Goal: Information Seeking & Learning: Learn about a topic

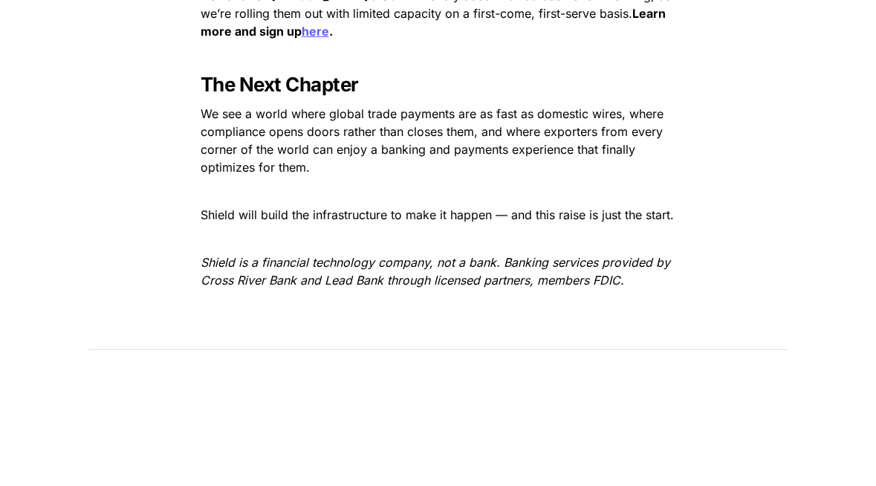
scroll to position [2299, 0]
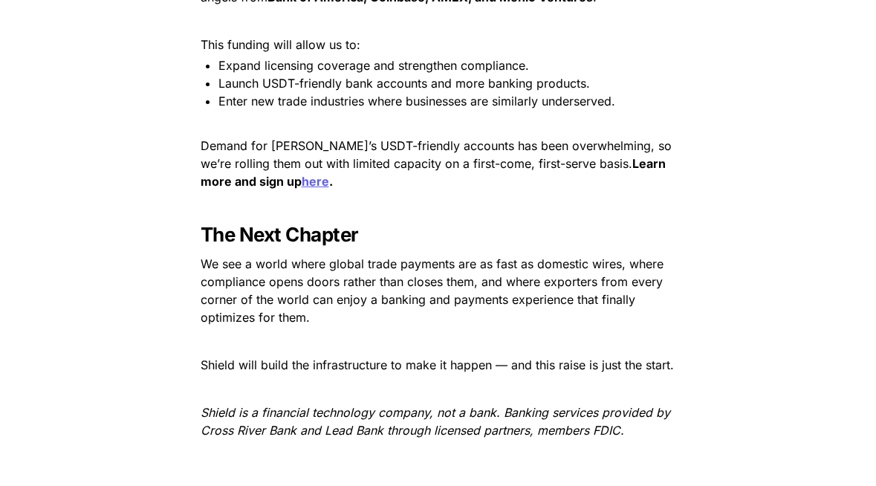
click at [332, 134] on p "Demand for [PERSON_NAME]’s USDT-friendly accounts has been overwhelming, so we’…" at bounding box center [438, 163] width 520 height 59
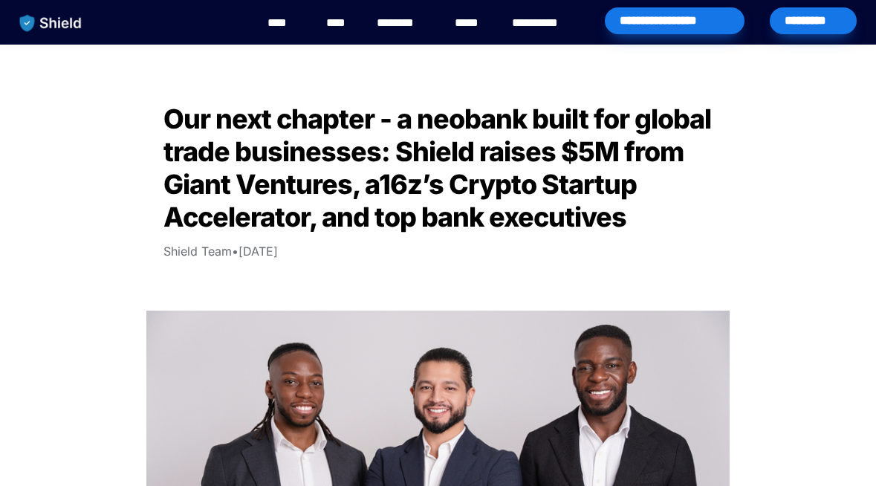
scroll to position [540, 0]
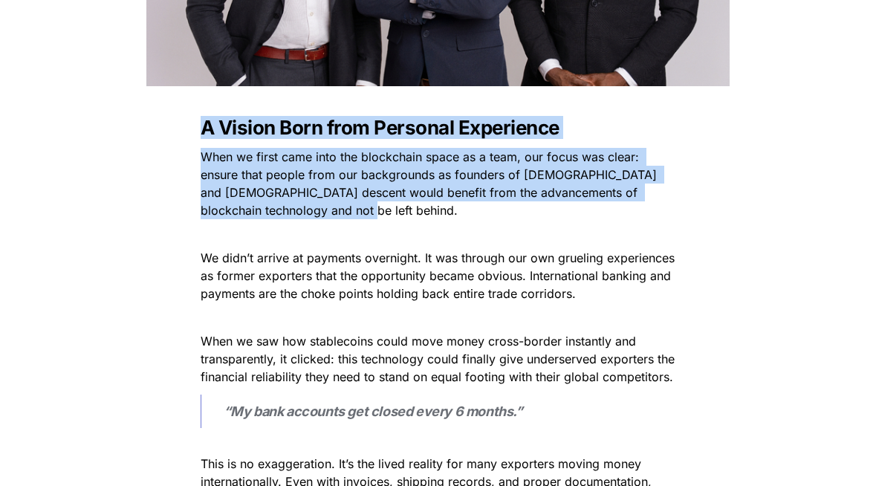
drag, startPoint x: 355, startPoint y: 111, endPoint x: 367, endPoint y: 219, distance: 107.8
click at [367, 219] on p "When we first came into the blockchain space as a team, our focus was clear: en…" at bounding box center [438, 183] width 520 height 77
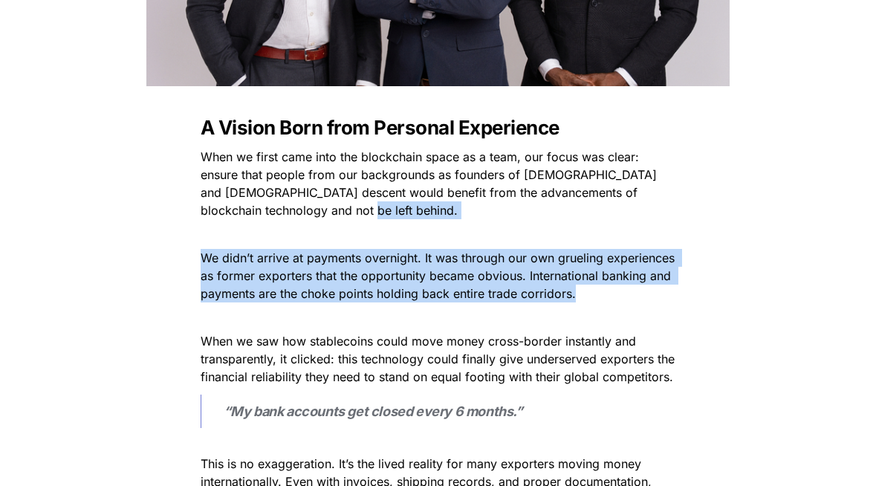
drag, startPoint x: 367, startPoint y: 219, endPoint x: 376, endPoint y: 311, distance: 92.6
click at [376, 311] on p at bounding box center [438, 318] width 520 height 24
drag, startPoint x: 376, startPoint y: 311, endPoint x: 377, endPoint y: 230, distance: 80.3
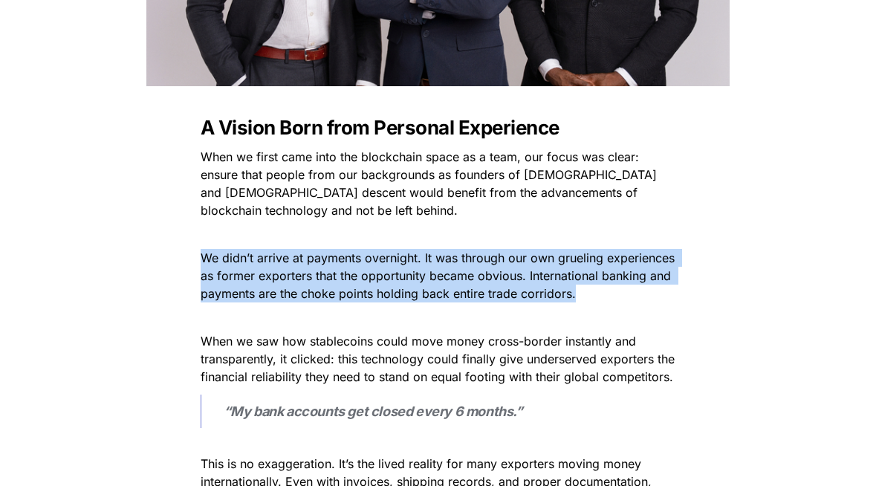
click at [377, 230] on p at bounding box center [438, 234] width 520 height 24
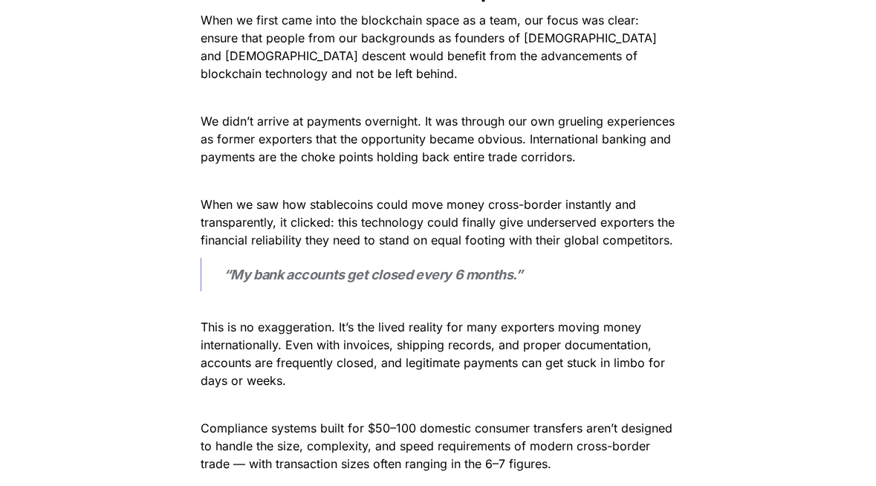
scroll to position [682, 0]
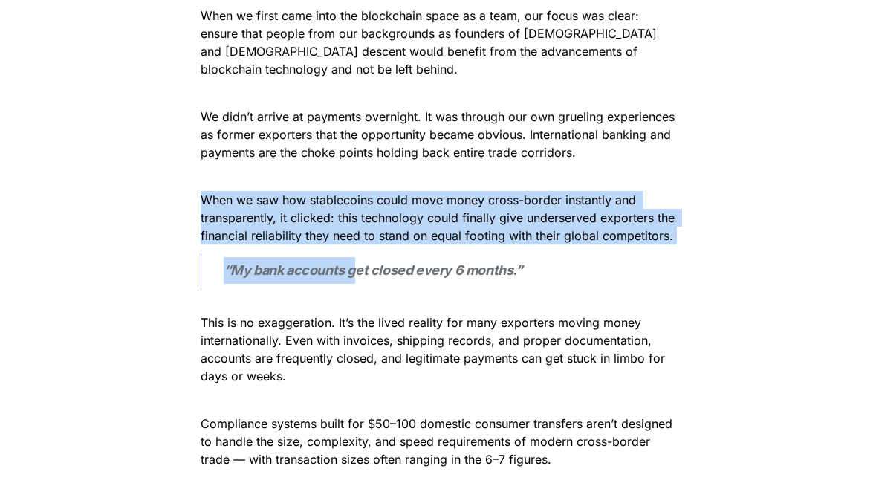
drag, startPoint x: 356, startPoint y: 258, endPoint x: 367, endPoint y: 179, distance: 79.6
click at [367, 179] on p at bounding box center [438, 176] width 520 height 24
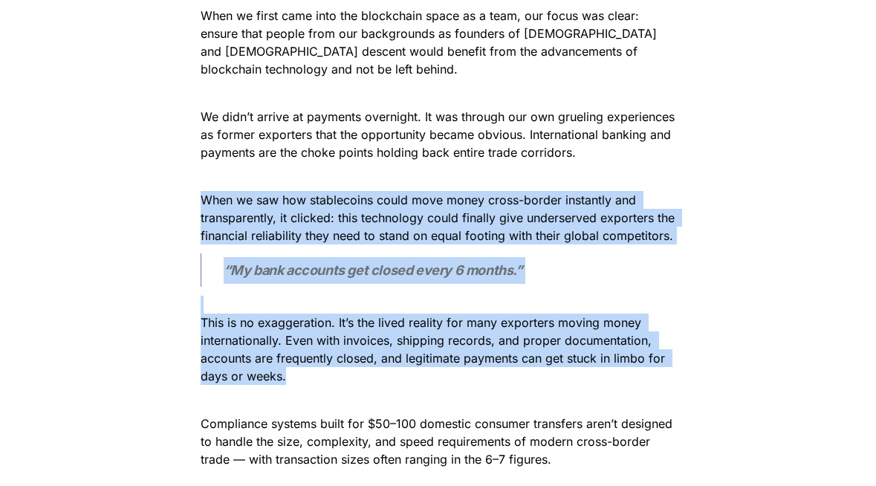
drag, startPoint x: 367, startPoint y: 179, endPoint x: 489, endPoint y: 375, distance: 230.4
click at [489, 375] on p "This is no exaggeration. It’s the lived reality for many exporters moving money…" at bounding box center [438, 340] width 520 height 95
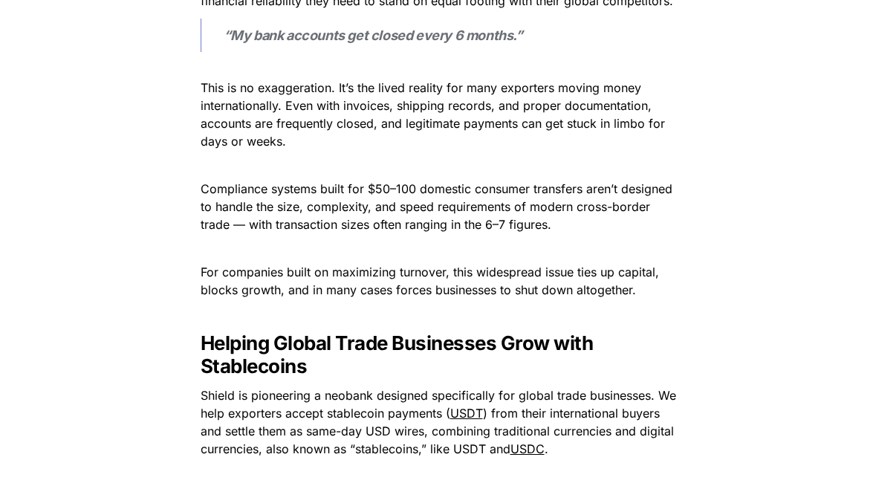
scroll to position [918, 0]
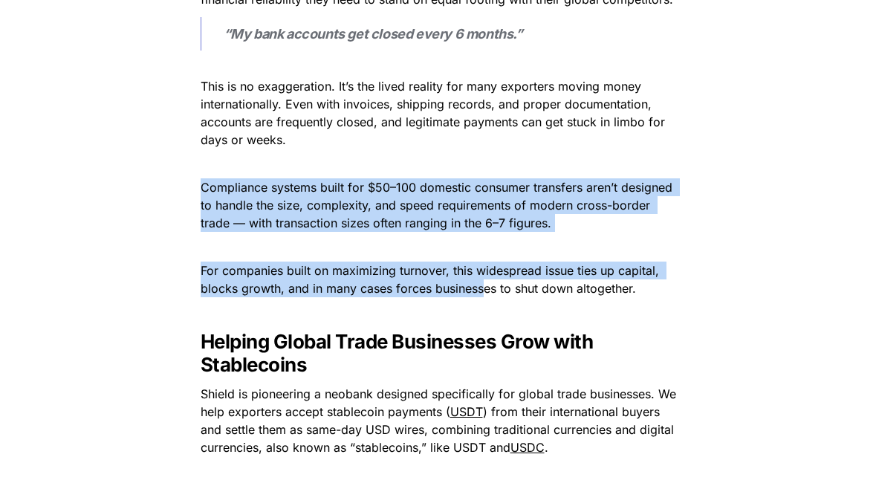
drag, startPoint x: 487, startPoint y: 148, endPoint x: 482, endPoint y: 286, distance: 138.4
click at [482, 286] on span "For companies built on maximizing turnover, this widespread issue ties up capit…" at bounding box center [432, 279] width 462 height 33
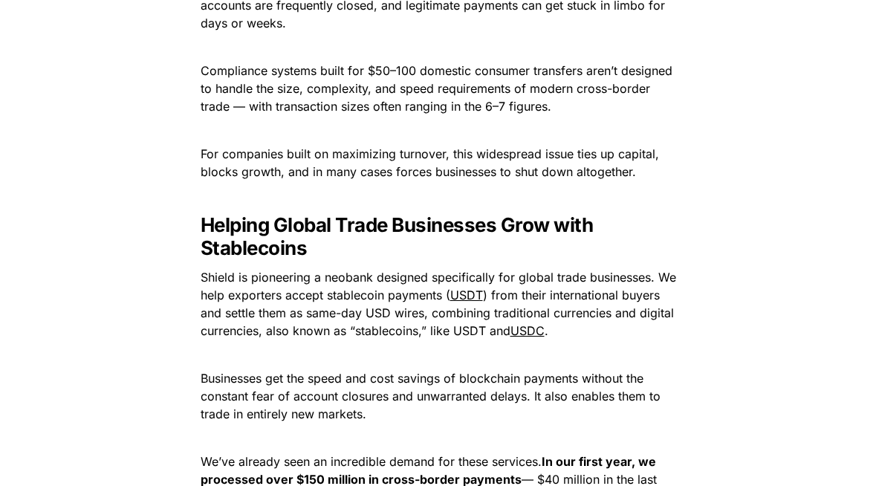
scroll to position [1041, 0]
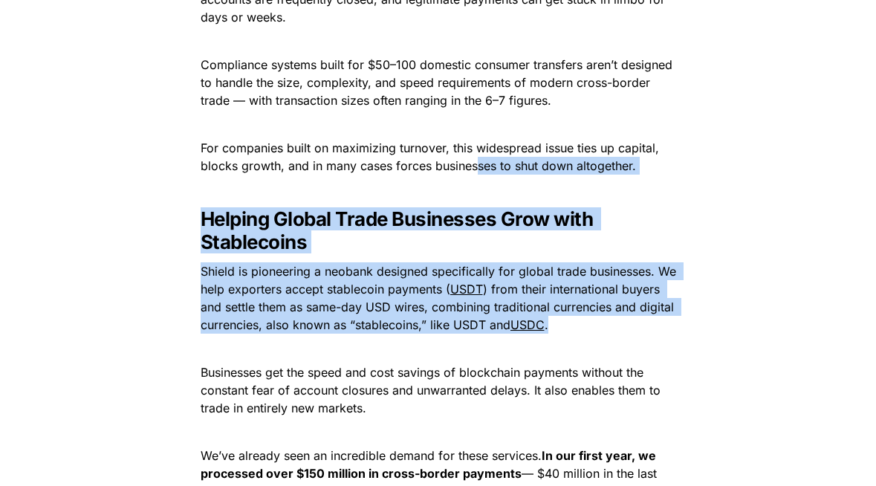
drag, startPoint x: 430, startPoint y: 354, endPoint x: 476, endPoint y: 164, distance: 196.0
click at [476, 164] on span "For companies built on maximizing turnover, this widespread issue ties up capit…" at bounding box center [432, 156] width 462 height 33
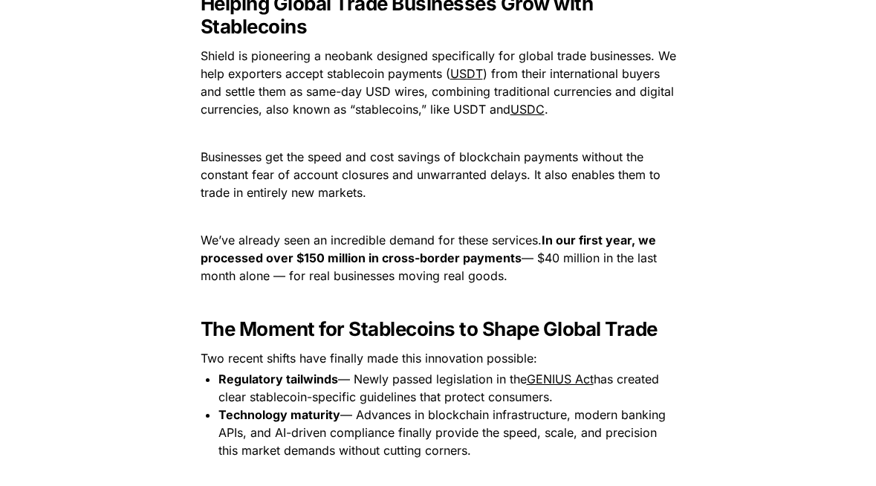
scroll to position [1291, 0]
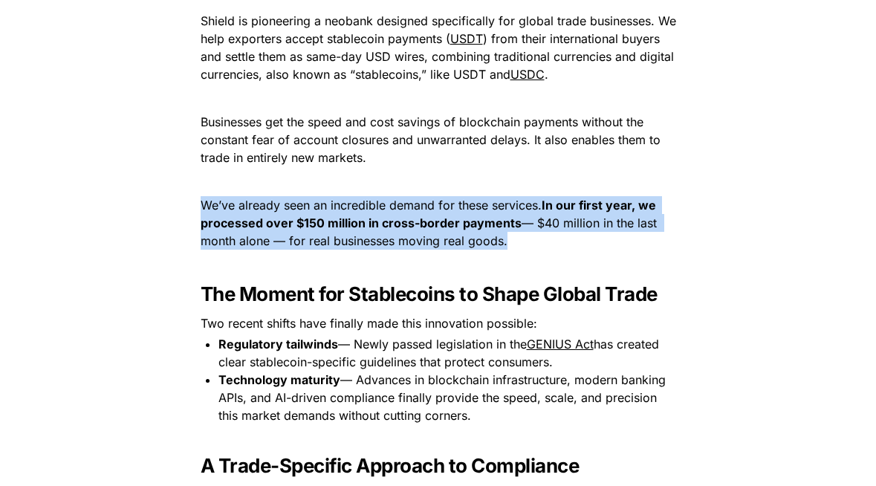
drag, startPoint x: 464, startPoint y: 187, endPoint x: 473, endPoint y: 257, distance: 71.3
click at [473, 257] on div "A Vision Born from Personal Experience When we first came into the blockchain s…" at bounding box center [438, 416] width 595 height 2115
click at [473, 257] on p at bounding box center [438, 265] width 520 height 24
drag, startPoint x: 473, startPoint y: 257, endPoint x: 462, endPoint y: 185, distance: 73.1
click at [462, 185] on div "A Vision Born from Personal Experience When we first came into the blockchain s…" at bounding box center [438, 416] width 595 height 2115
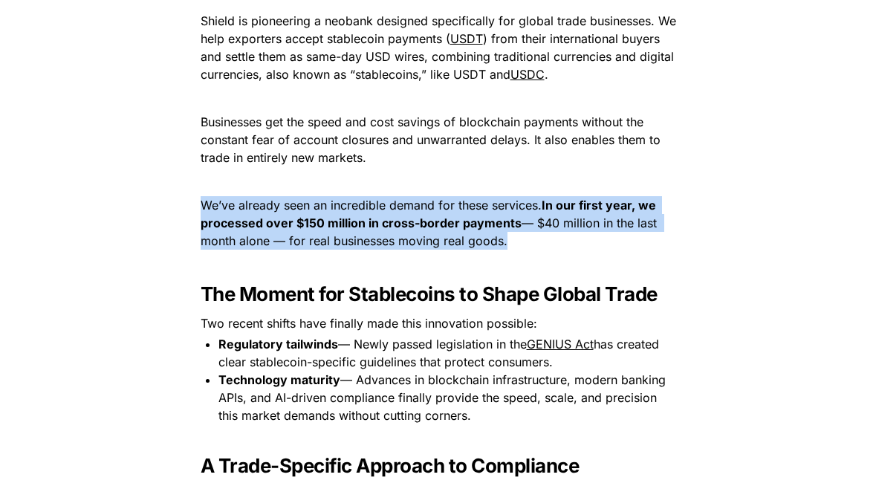
click at [462, 185] on p at bounding box center [438, 181] width 520 height 24
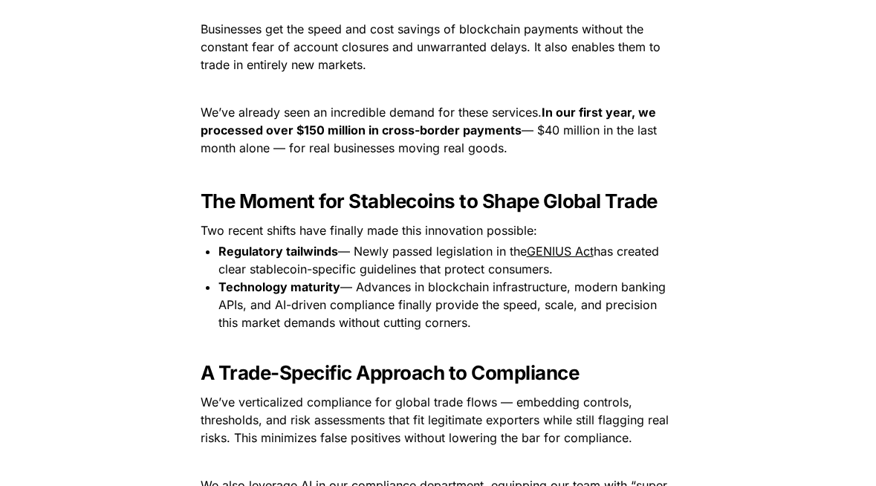
scroll to position [1397, 0]
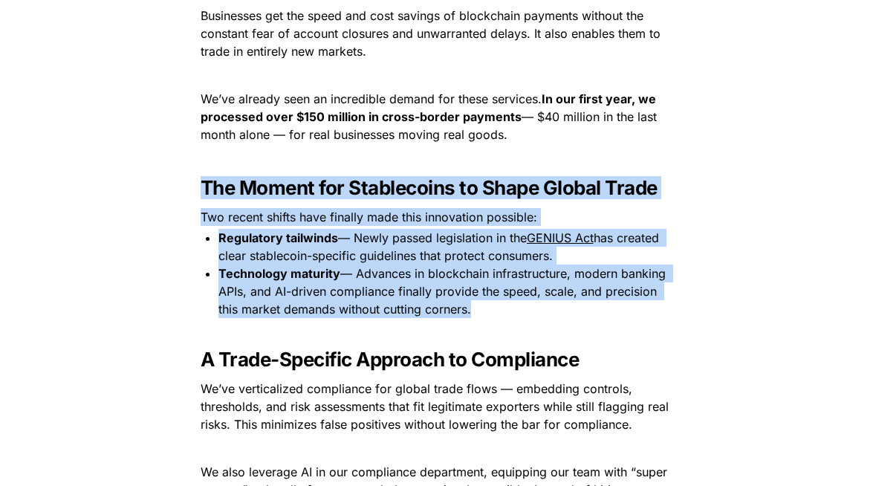
drag, startPoint x: 433, startPoint y: 149, endPoint x: 478, endPoint y: 337, distance: 193.3
click at [478, 337] on div "A Vision Born from Personal Experience When we first came into the blockchain s…" at bounding box center [438, 310] width 595 height 2115
click at [478, 337] on p at bounding box center [438, 330] width 520 height 24
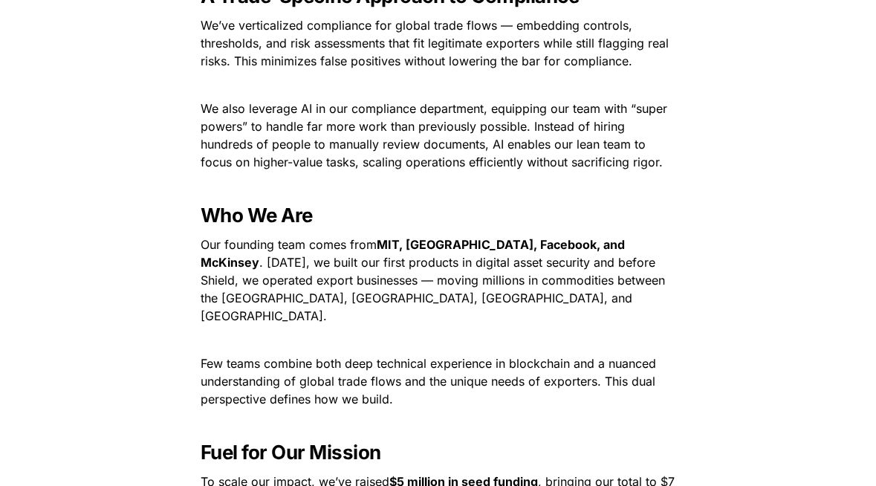
scroll to position [1762, 0]
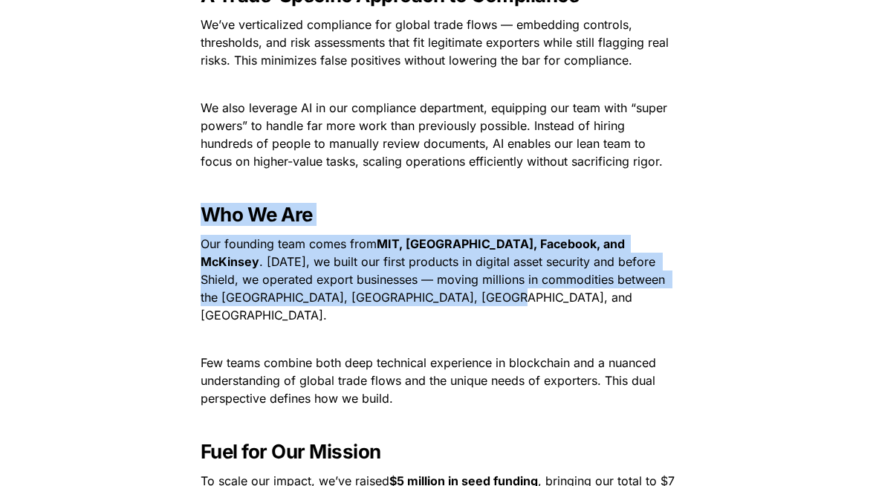
drag, startPoint x: 472, startPoint y: 201, endPoint x: 477, endPoint y: 306, distance: 105.7
click at [477, 306] on p "Our founding team comes from [GEOGRAPHIC_DATA], [GEOGRAPHIC_DATA], Facebook, an…" at bounding box center [438, 279] width 520 height 95
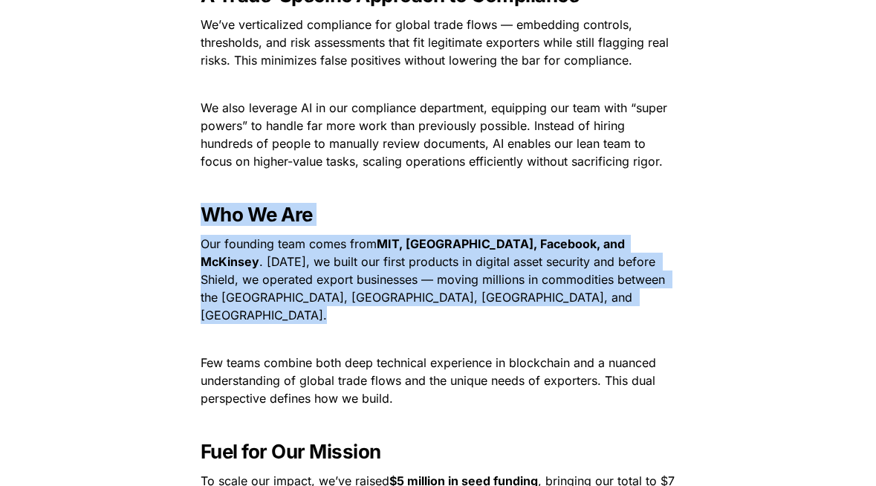
drag, startPoint x: 477, startPoint y: 306, endPoint x: 477, endPoint y: 196, distance: 110.0
click at [477, 196] on p at bounding box center [438, 185] width 520 height 24
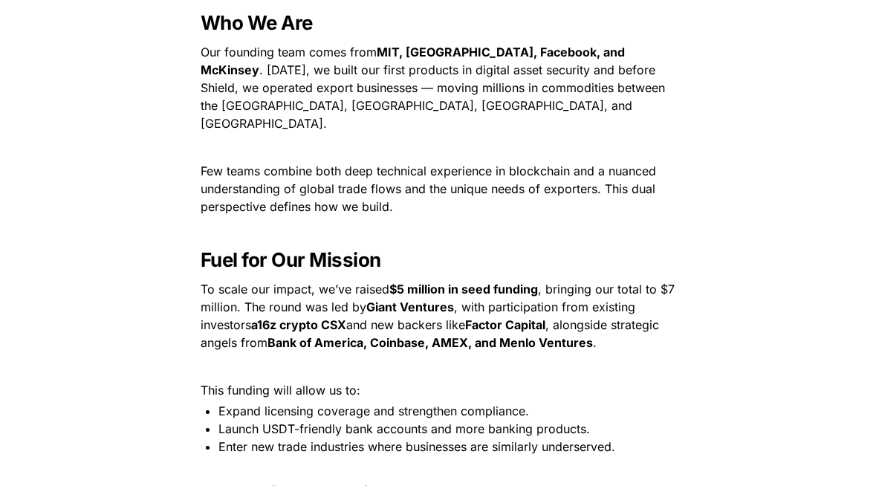
scroll to position [1955, 0]
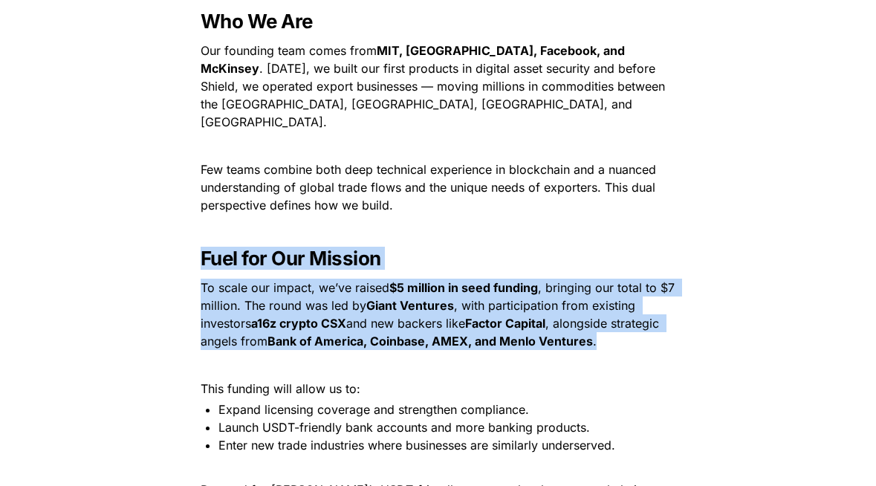
drag, startPoint x: 477, startPoint y: 196, endPoint x: 488, endPoint y: 361, distance: 164.6
click at [488, 377] on p "This funding will allow us to:" at bounding box center [438, 389] width 520 height 24
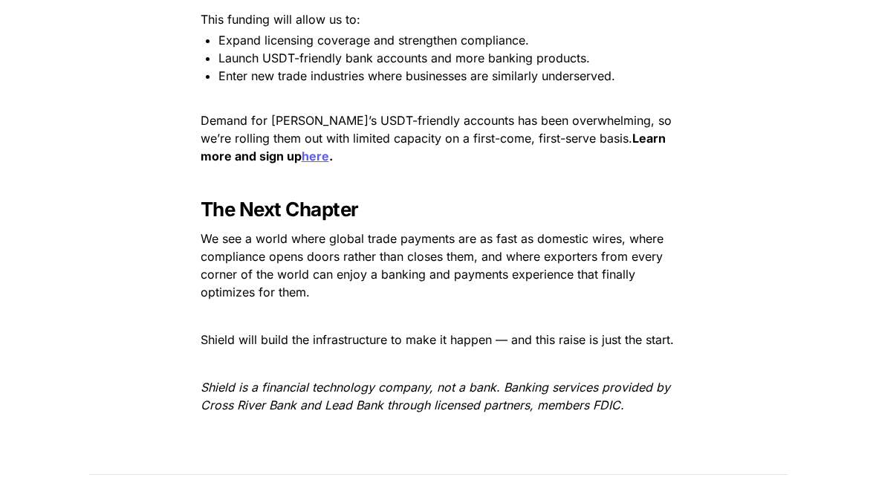
scroll to position [2271, 0]
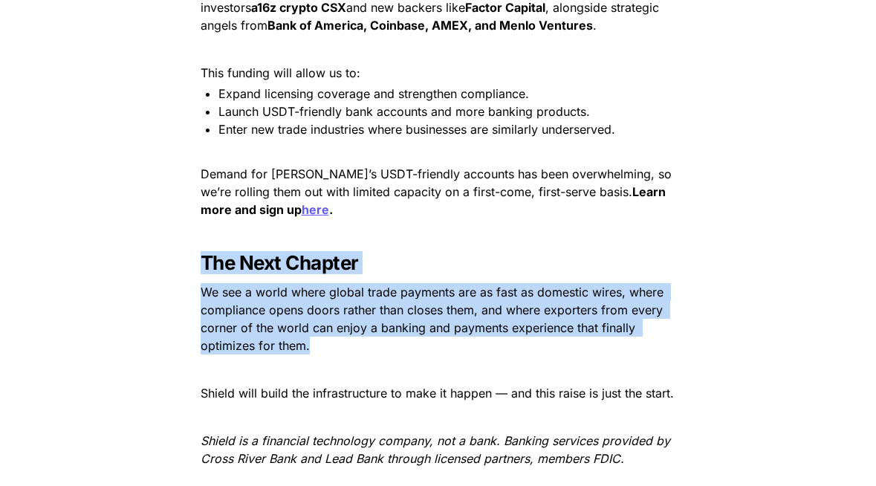
drag, startPoint x: 507, startPoint y: 195, endPoint x: 471, endPoint y: 363, distance: 171.2
click at [471, 363] on p at bounding box center [438, 370] width 520 height 24
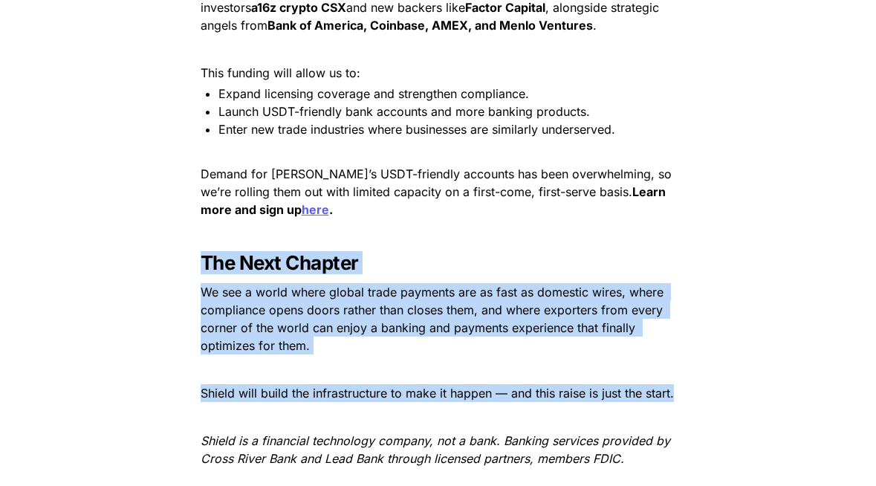
drag, startPoint x: 461, startPoint y: 396, endPoint x: 472, endPoint y: 220, distance: 176.5
click at [472, 222] on p at bounding box center [438, 234] width 520 height 24
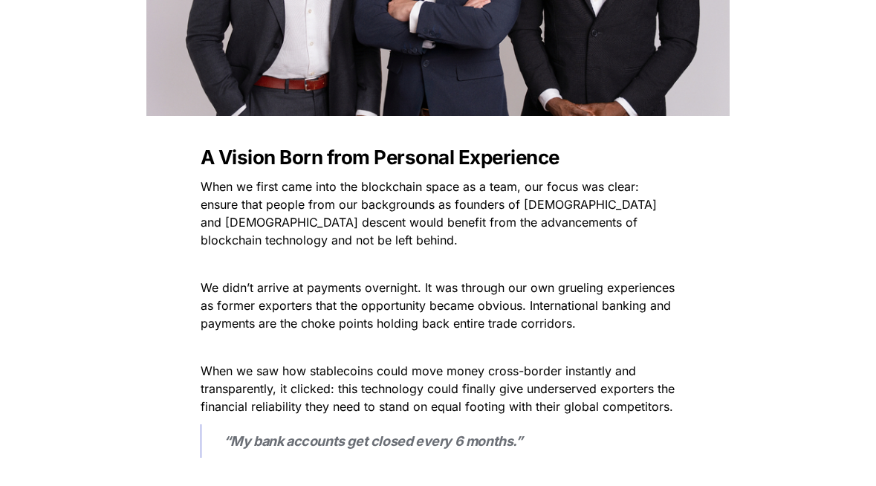
scroll to position [517, 0]
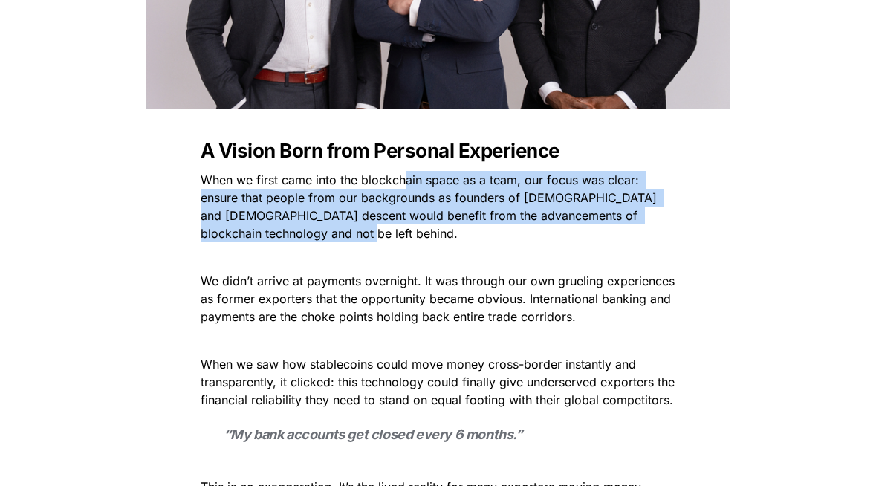
drag, startPoint x: 405, startPoint y: 181, endPoint x: 418, endPoint y: 227, distance: 48.0
click at [418, 227] on p "When we first came into the blockchain space as a team, our focus was clear: en…" at bounding box center [438, 206] width 520 height 77
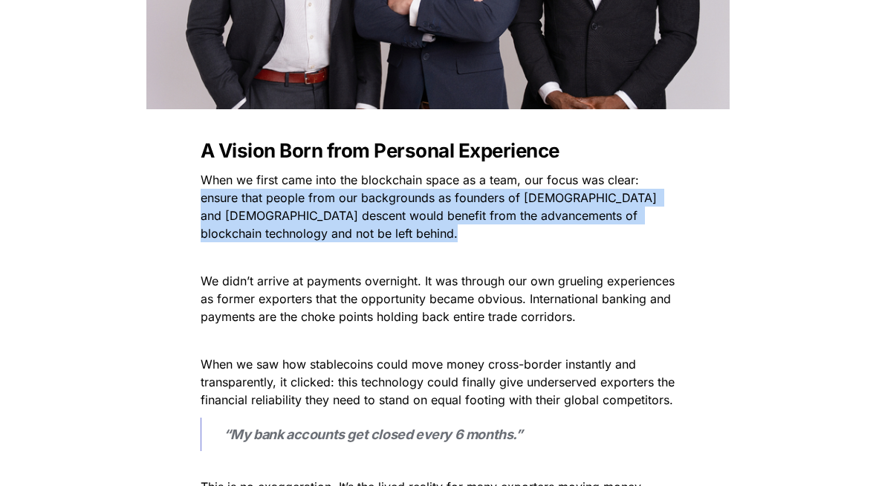
drag, startPoint x: 418, startPoint y: 227, endPoint x: 216, endPoint y: 193, distance: 205.8
click at [216, 193] on p "When we first came into the blockchain space as a team, our focus was clear: en…" at bounding box center [438, 206] width 520 height 77
click at [216, 193] on span "When we first came into the blockchain space as a team, our focus was clear: en…" at bounding box center [431, 206] width 460 height 68
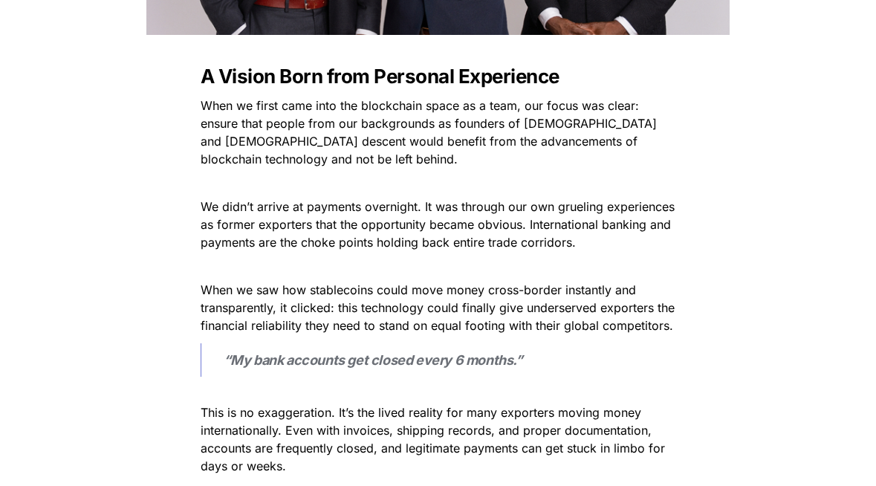
scroll to position [593, 0]
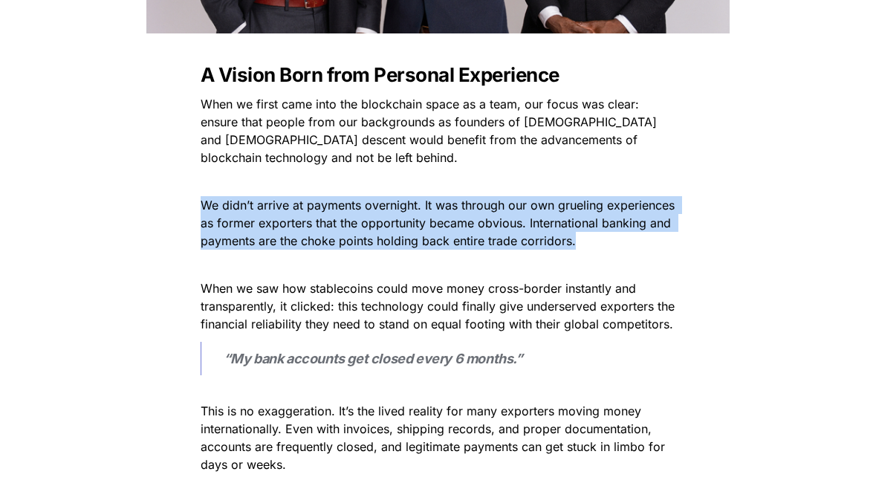
drag, startPoint x: 216, startPoint y: 193, endPoint x: 262, endPoint y: 268, distance: 88.1
click at [262, 268] on p at bounding box center [438, 265] width 520 height 24
drag, startPoint x: 262, startPoint y: 268, endPoint x: 267, endPoint y: 188, distance: 79.7
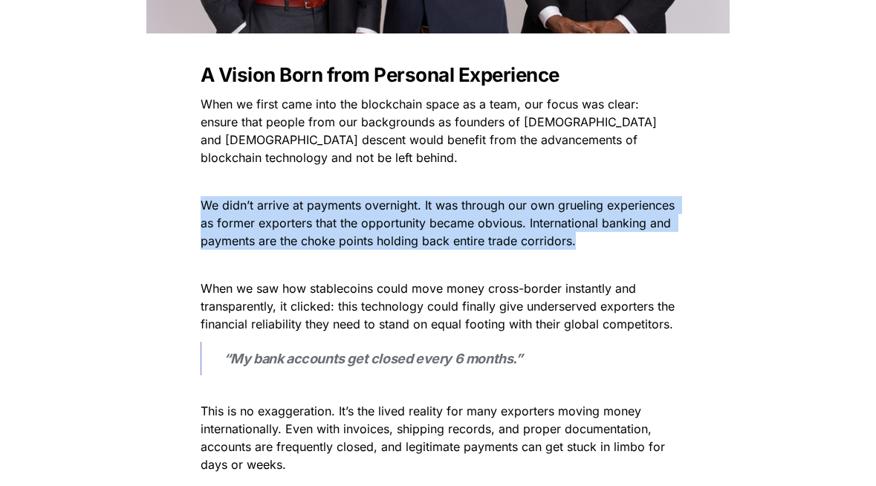
click at [267, 188] on p at bounding box center [438, 181] width 520 height 24
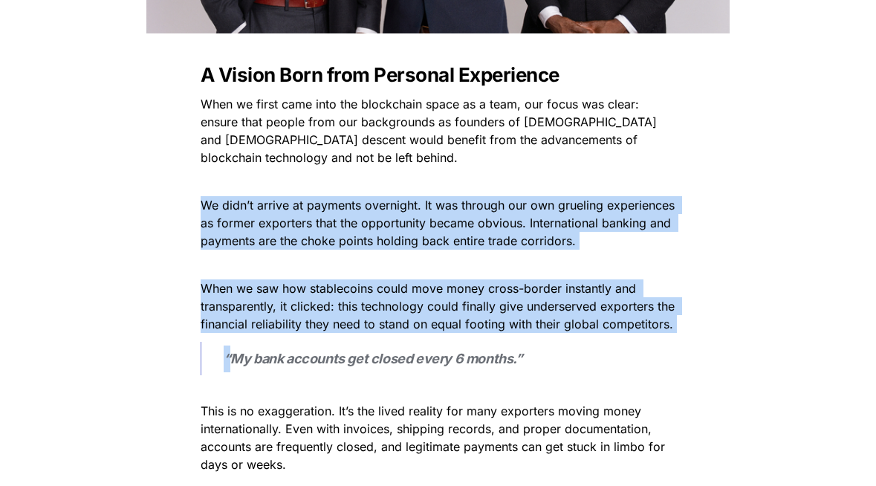
drag, startPoint x: 267, startPoint y: 188, endPoint x: 346, endPoint y: 343, distance: 173.9
click at [346, 343] on blockquote "“My bank accounts get closed every 6 months.”" at bounding box center [439, 358] width 476 height 33
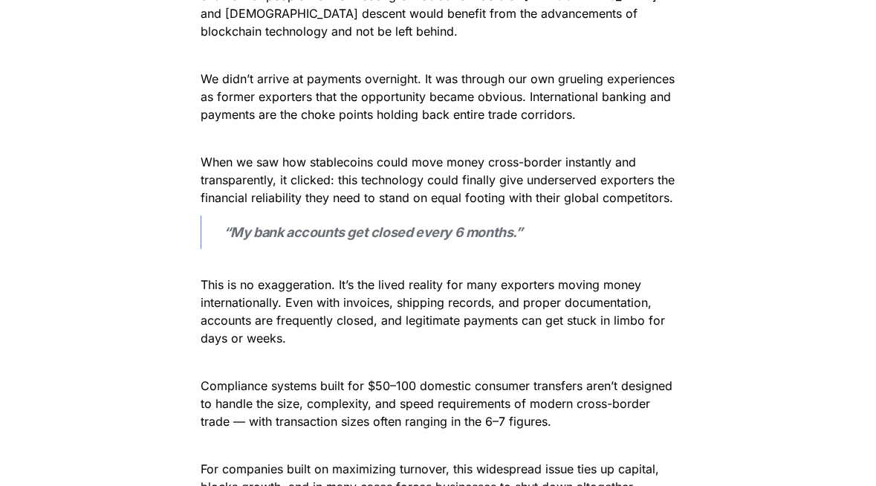
scroll to position [834, 0]
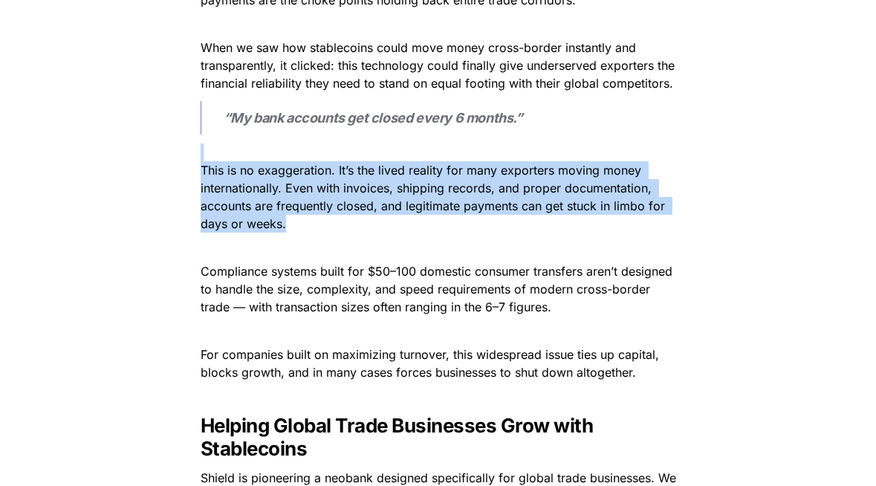
drag, startPoint x: 374, startPoint y: 219, endPoint x: 375, endPoint y: 153, distance: 65.4
click at [375, 153] on p "This is no exaggeration. It’s the lived reality for many exporters moving money…" at bounding box center [438, 187] width 520 height 95
drag, startPoint x: 375, startPoint y: 153, endPoint x: 380, endPoint y: 239, distance: 85.6
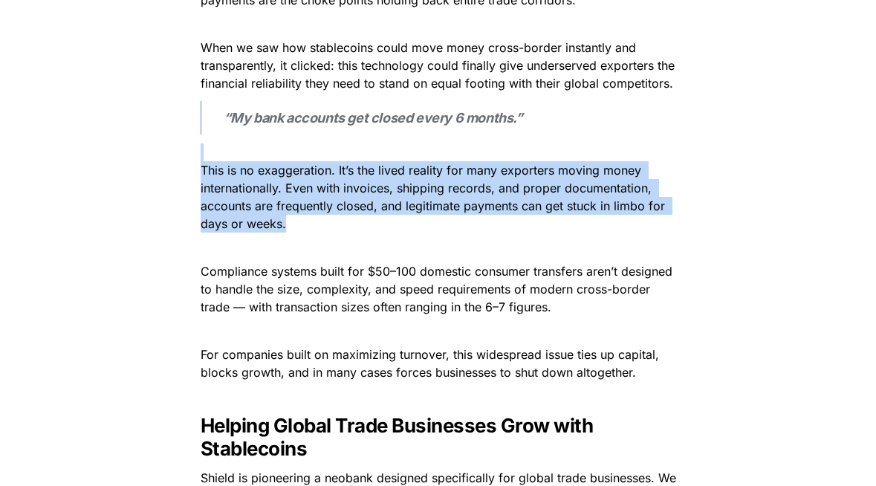
click at [380, 239] on p at bounding box center [438, 248] width 520 height 24
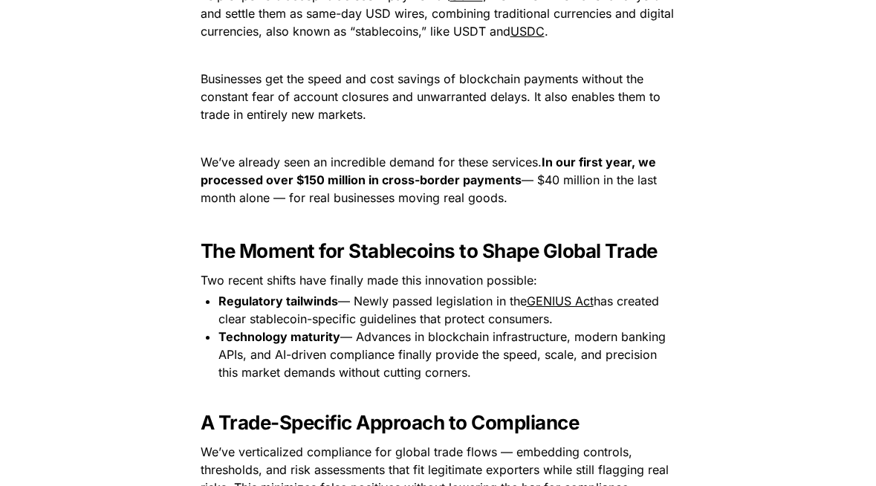
scroll to position [1326, 0]
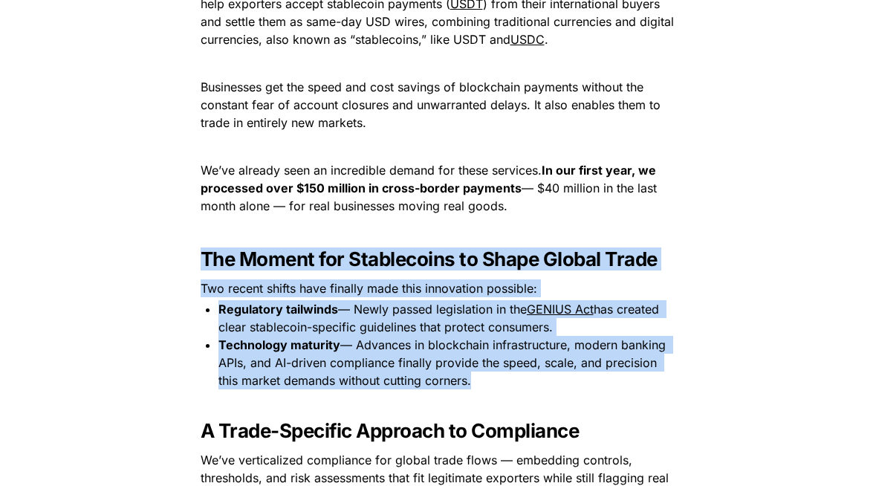
drag, startPoint x: 380, startPoint y: 239, endPoint x: 496, endPoint y: 413, distance: 209.0
click at [496, 413] on div "A Vision Born from Personal Experience When we first came into the blockchain s…" at bounding box center [438, 381] width 595 height 2115
click at [496, 413] on h3 "A Trade-Specific Approach to Compliance" at bounding box center [438, 430] width 520 height 35
drag, startPoint x: 496, startPoint y: 413, endPoint x: 506, endPoint y: 214, distance: 198.7
click at [506, 214] on div "A Vision Born from Personal Experience When we first came into the blockchain s…" at bounding box center [438, 381] width 595 height 2115
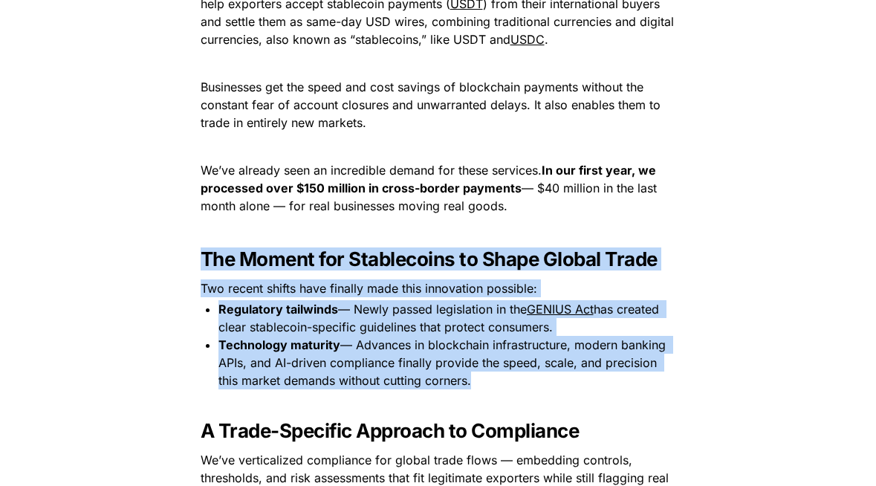
click at [506, 214] on p "We’ve already seen an incredible demand for these services. In our first year, …" at bounding box center [438, 187] width 520 height 59
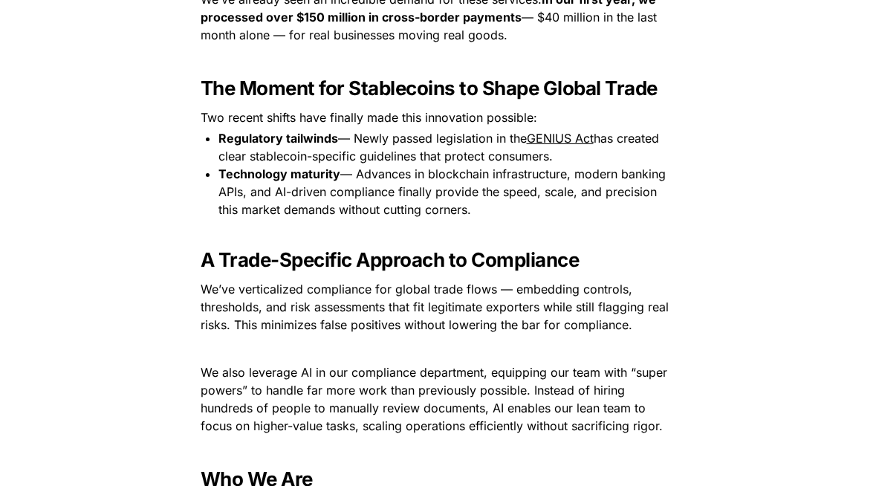
scroll to position [1519, 0]
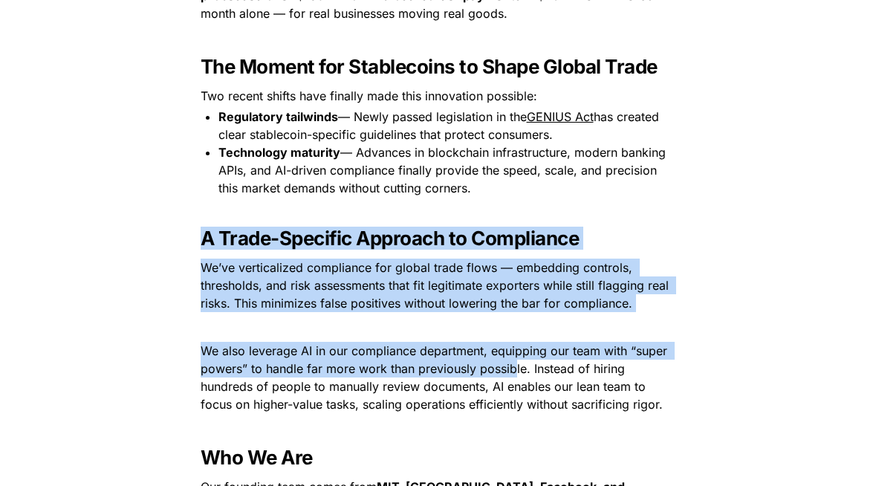
drag, startPoint x: 506, startPoint y: 214, endPoint x: 514, endPoint y: 361, distance: 147.4
click at [514, 369] on div "A Vision Born from Personal Experience When we first came into the blockchain s…" at bounding box center [438, 189] width 595 height 2115
click at [514, 361] on span "We also leverage AI in our compliance department, equipping our team with “supe…" at bounding box center [436, 377] width 471 height 68
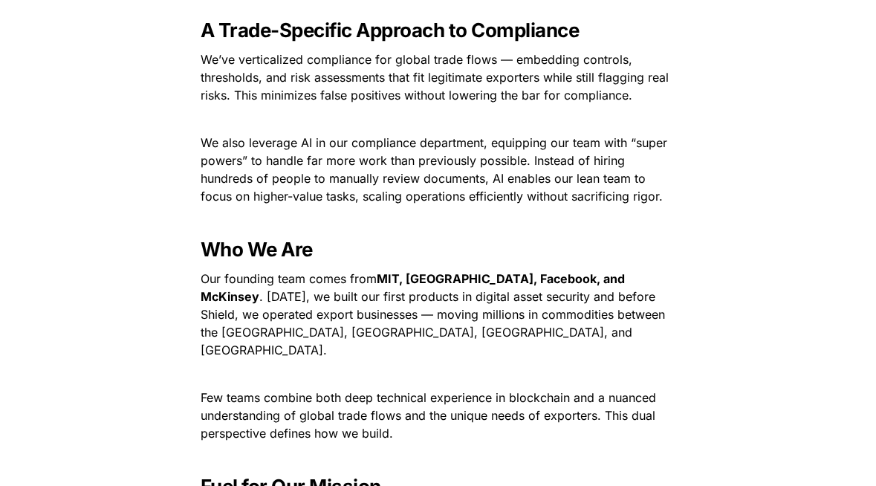
scroll to position [1756, 0]
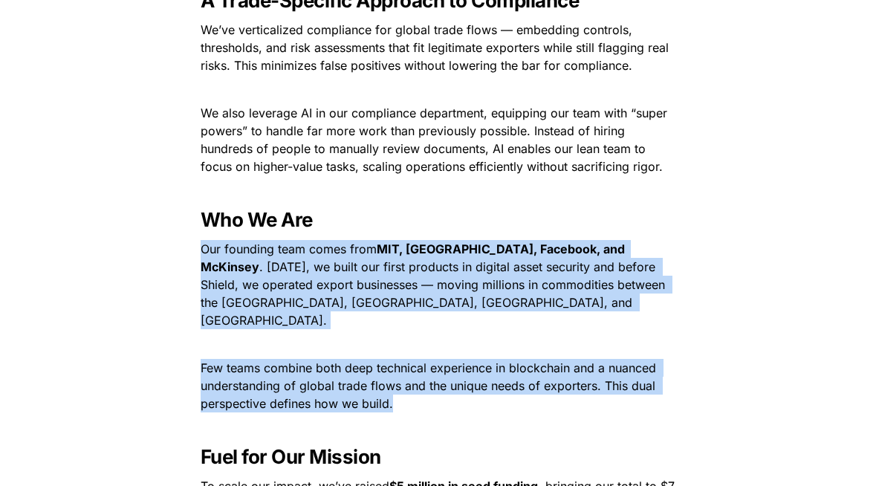
drag, startPoint x: 491, startPoint y: 398, endPoint x: 531, endPoint y: 209, distance: 193.7
click at [531, 209] on h3 "Who We Are" at bounding box center [438, 219] width 520 height 35
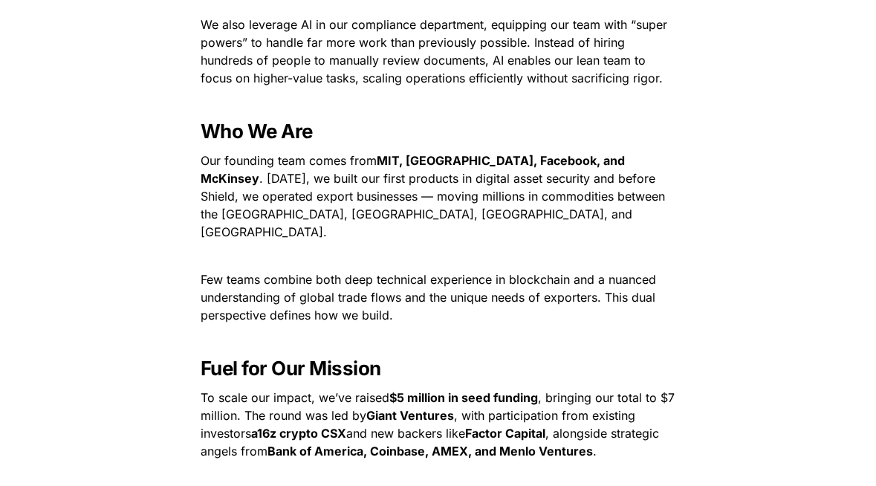
scroll to position [1982, 0]
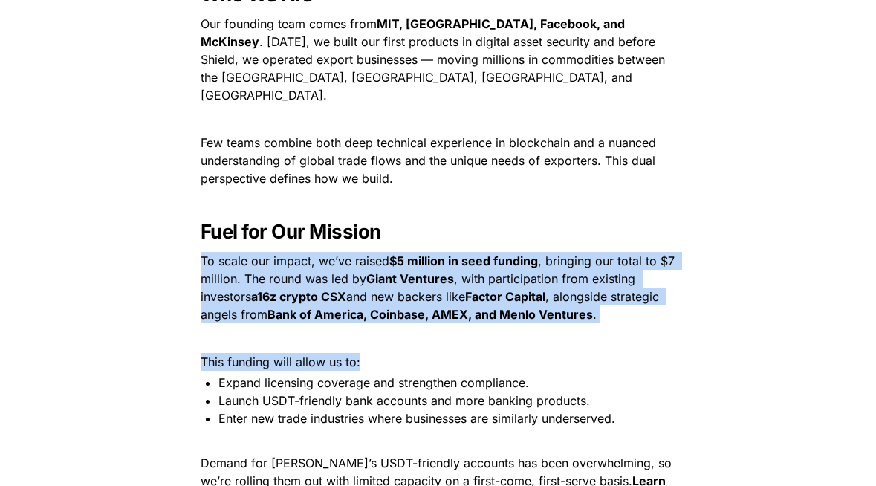
drag, startPoint x: 531, startPoint y: 209, endPoint x: 537, endPoint y: 341, distance: 132.4
click at [537, 350] on p "This funding will allow us to:" at bounding box center [438, 362] width 520 height 24
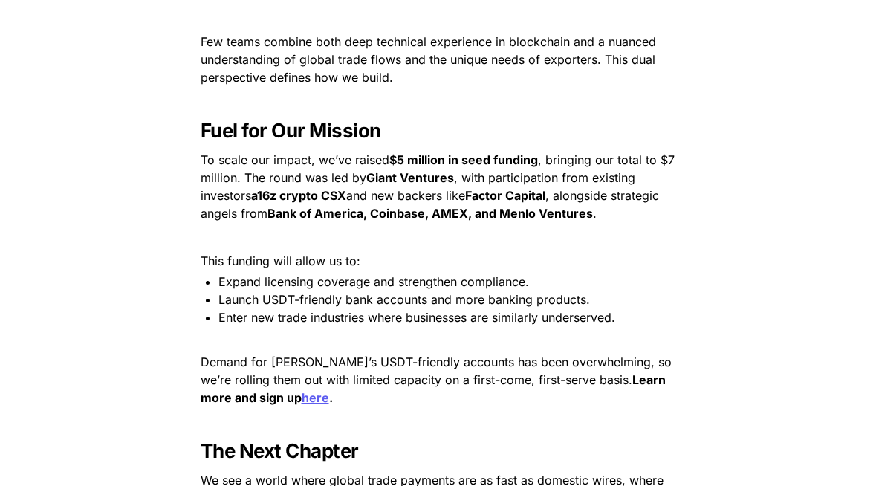
scroll to position [2281, 0]
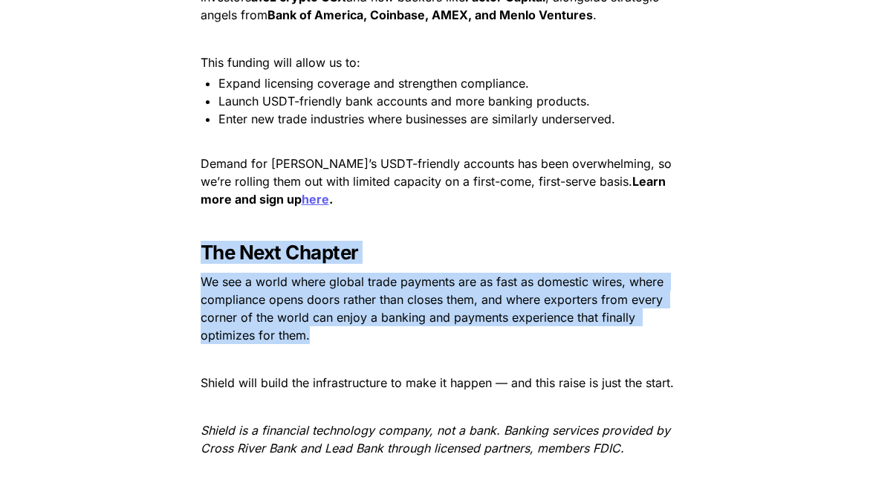
drag, startPoint x: 388, startPoint y: 207, endPoint x: 398, endPoint y: 320, distance: 113.4
click at [398, 320] on p "We see a world where global trade payments are as fast as domestic wires, where…" at bounding box center [438, 308] width 520 height 77
drag, startPoint x: 398, startPoint y: 320, endPoint x: 410, endPoint y: 217, distance: 104.0
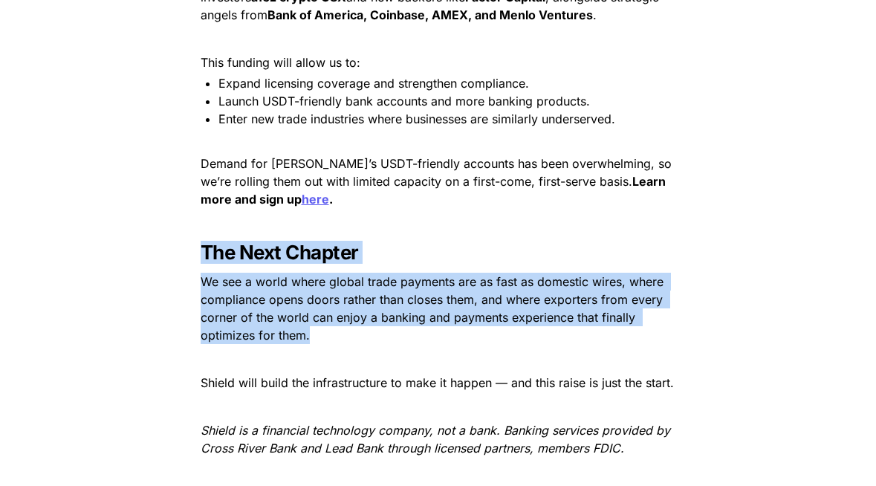
click at [410, 217] on p at bounding box center [438, 223] width 520 height 24
drag, startPoint x: 410, startPoint y: 217, endPoint x: 436, endPoint y: 337, distance: 123.4
click at [436, 347] on p at bounding box center [438, 359] width 520 height 24
drag, startPoint x: 436, startPoint y: 337, endPoint x: 433, endPoint y: 254, distance: 83.3
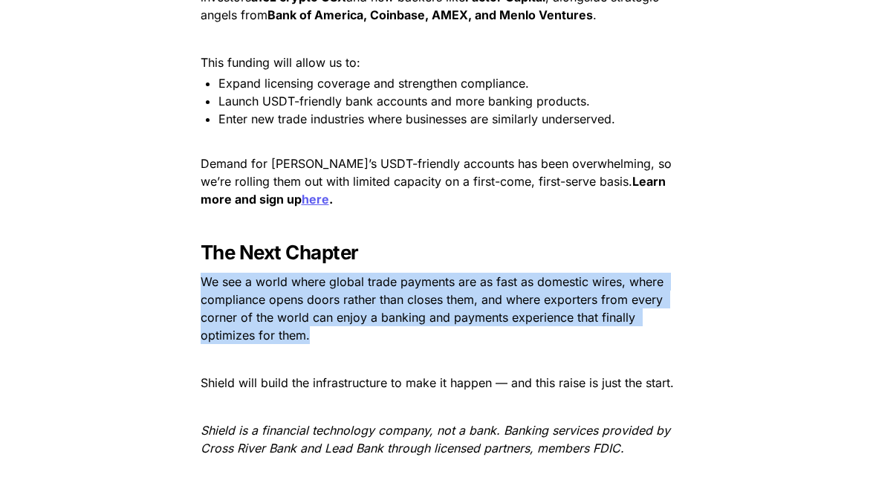
click at [433, 270] on p "We see a world where global trade payments are as fast as domestic wires, where…" at bounding box center [438, 308] width 520 height 77
drag, startPoint x: 433, startPoint y: 254, endPoint x: 437, endPoint y: 314, distance: 59.6
click at [437, 314] on p "We see a world where global trade payments are as fast as domestic wires, where…" at bounding box center [438, 308] width 520 height 77
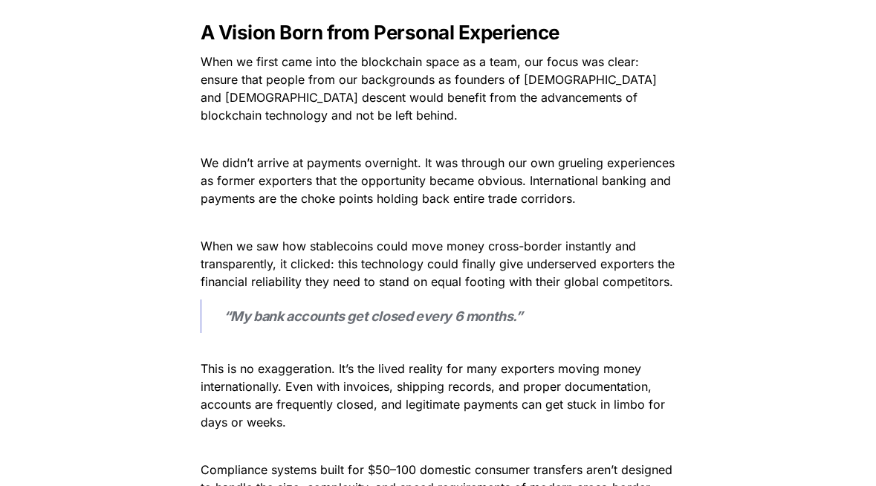
scroll to position [634, 0]
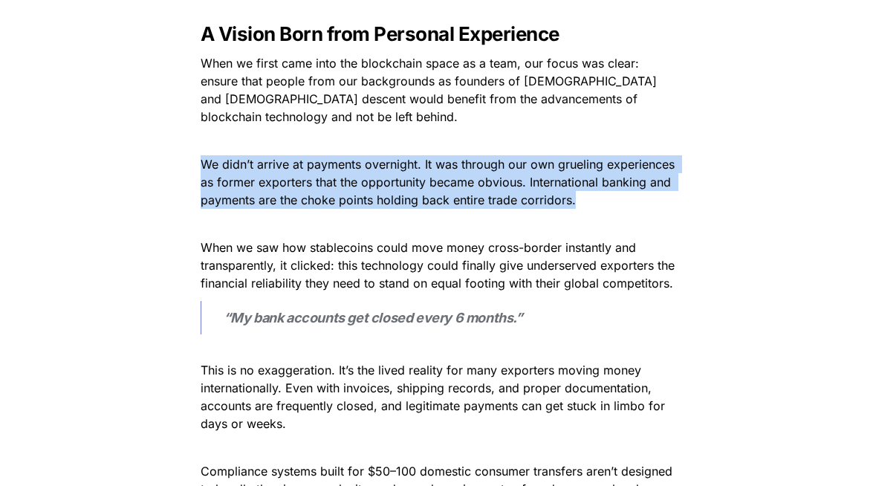
drag, startPoint x: 368, startPoint y: 150, endPoint x: 369, endPoint y: 215, distance: 64.7
click at [369, 215] on p at bounding box center [438, 224] width 520 height 24
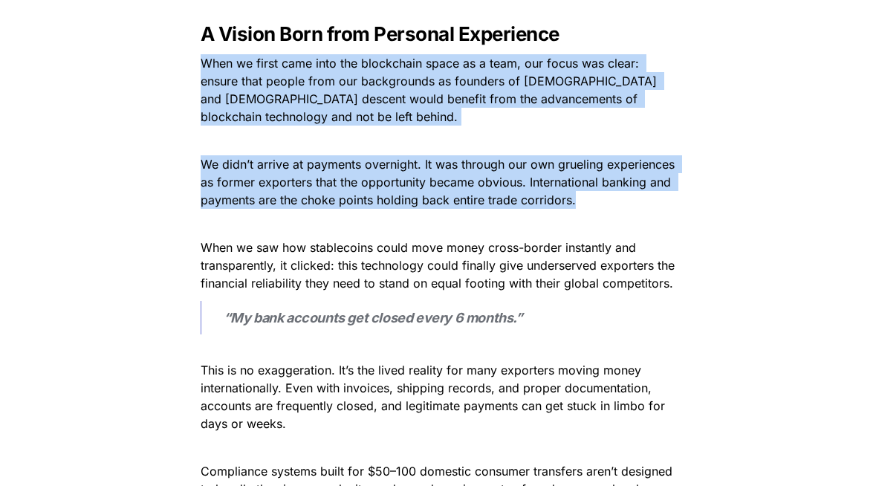
drag, startPoint x: 369, startPoint y: 215, endPoint x: 300, endPoint y: 50, distance: 178.6
click at [300, 51] on p "When we first came into the blockchain space as a team, our focus was clear: en…" at bounding box center [438, 89] width 520 height 77
drag, startPoint x: 300, startPoint y: 50, endPoint x: 331, endPoint y: 216, distance: 169.3
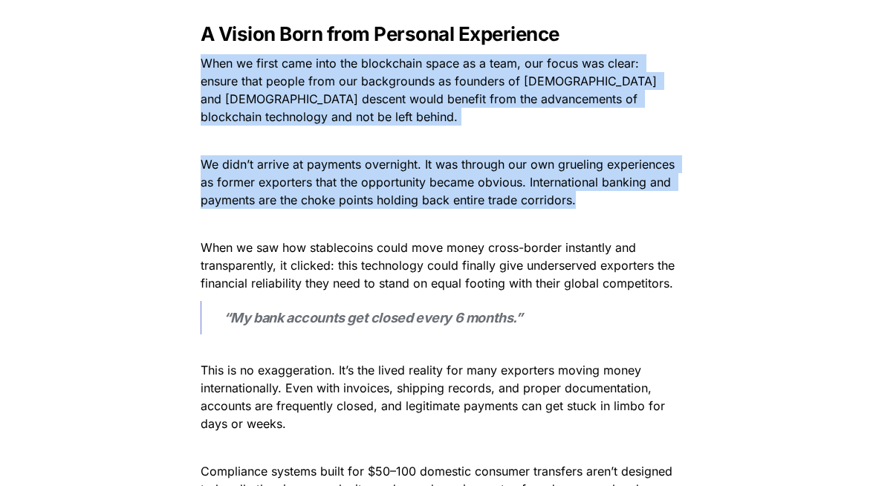
click at [331, 216] on p at bounding box center [438, 224] width 520 height 24
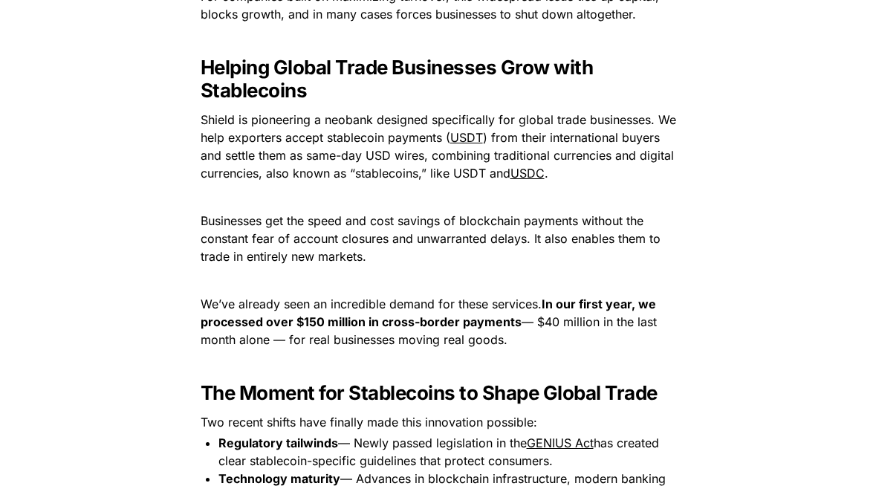
scroll to position [1065, 0]
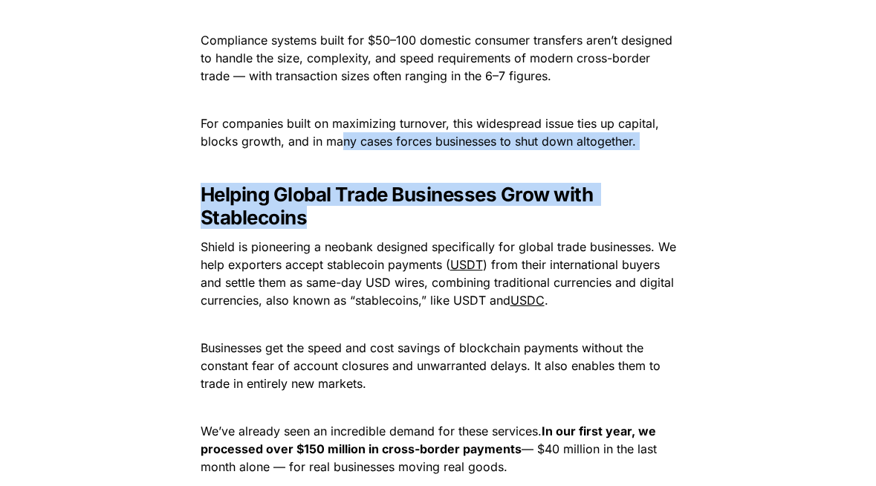
drag, startPoint x: 331, startPoint y: 216, endPoint x: 343, endPoint y: 149, distance: 68.7
click at [343, 149] on p "For companies built on maximizing turnover, this widespread issue ties up capit…" at bounding box center [438, 132] width 520 height 42
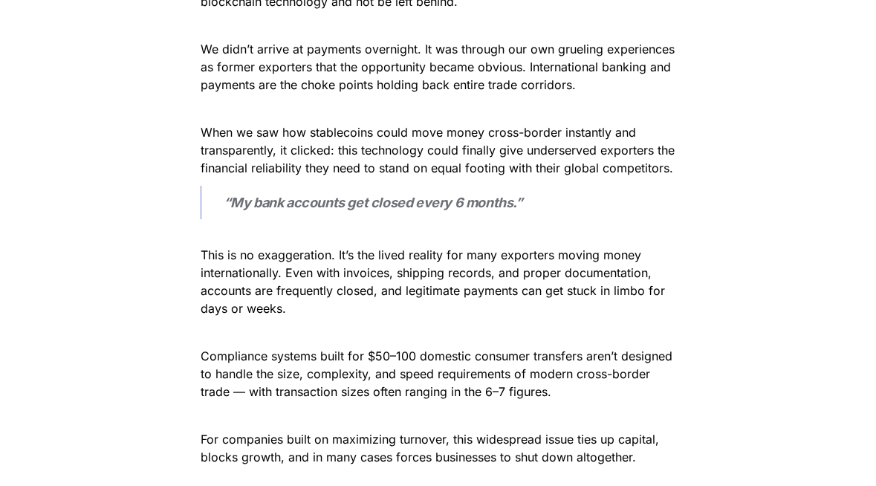
scroll to position [601, 0]
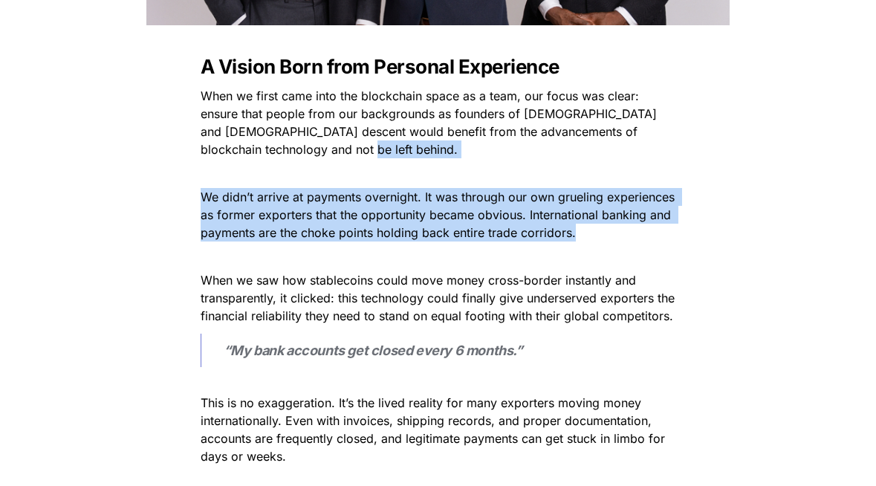
drag, startPoint x: 343, startPoint y: 149, endPoint x: 351, endPoint y: 268, distance: 119.2
click at [351, 268] on p "When we saw how stablecoins could move money cross-border instantly and transpa…" at bounding box center [438, 297] width 520 height 59
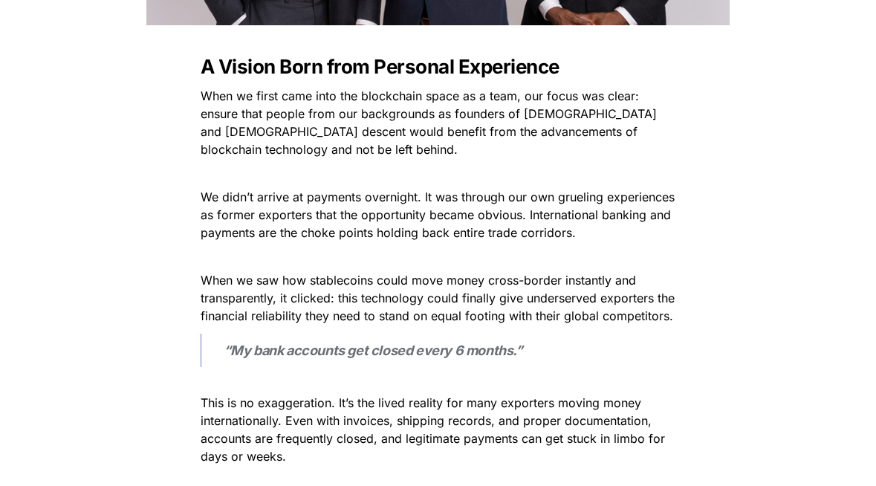
scroll to position [415, 0]
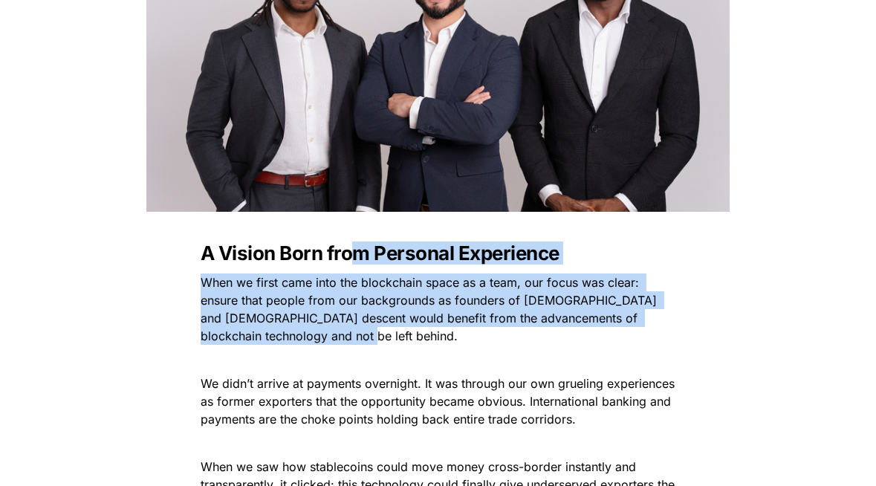
drag, startPoint x: 345, startPoint y: 326, endPoint x: 352, endPoint y: 241, distance: 85.8
click at [352, 242] on strong "A Vision Born from Personal Experience" at bounding box center [380, 253] width 359 height 23
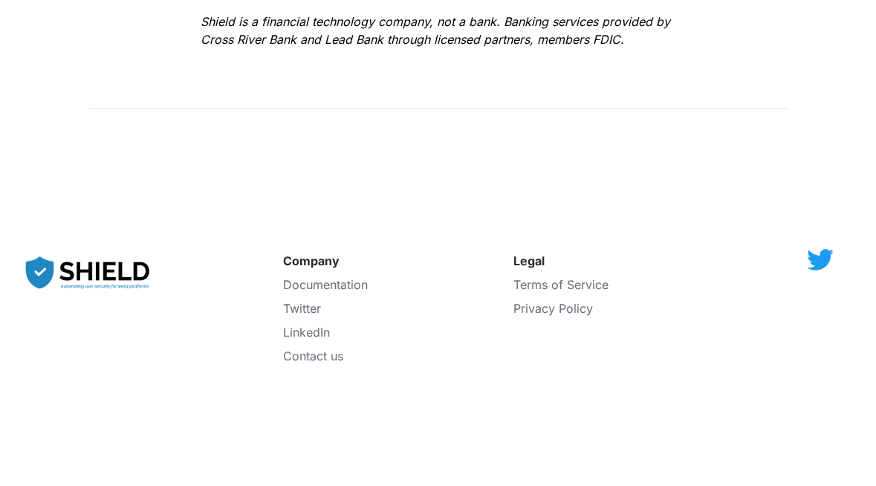
scroll to position [2850, 0]
